Goal: Navigation & Orientation: Find specific page/section

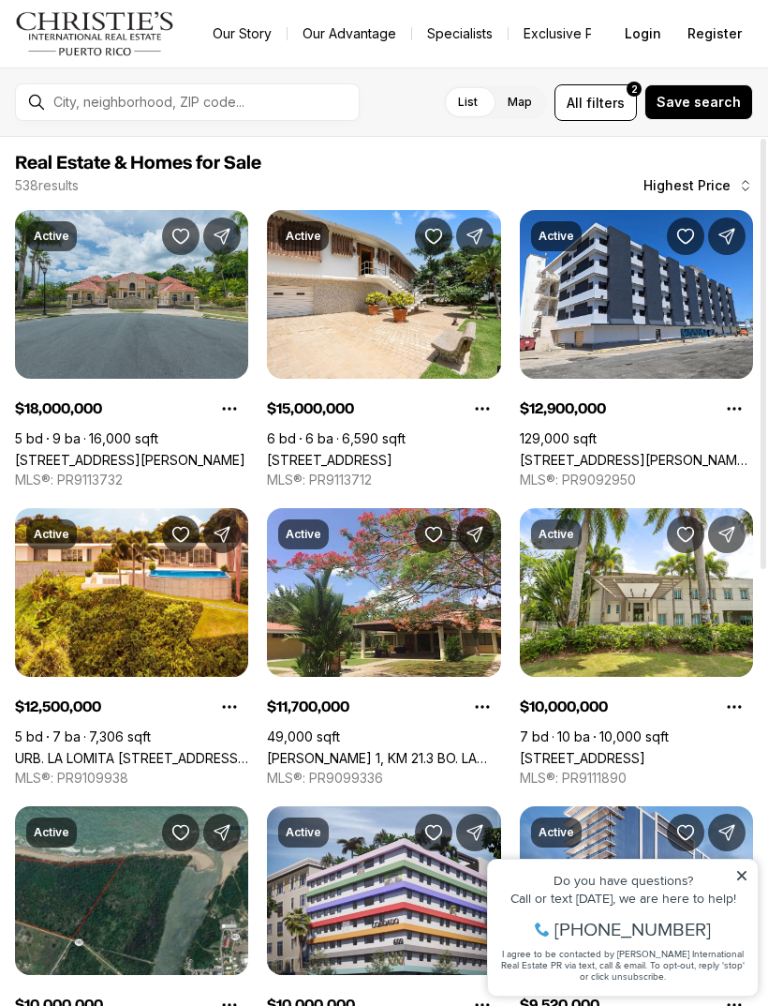
click at [536, 96] on label "Map" at bounding box center [520, 102] width 54 height 34
